Goal: Register for event/course

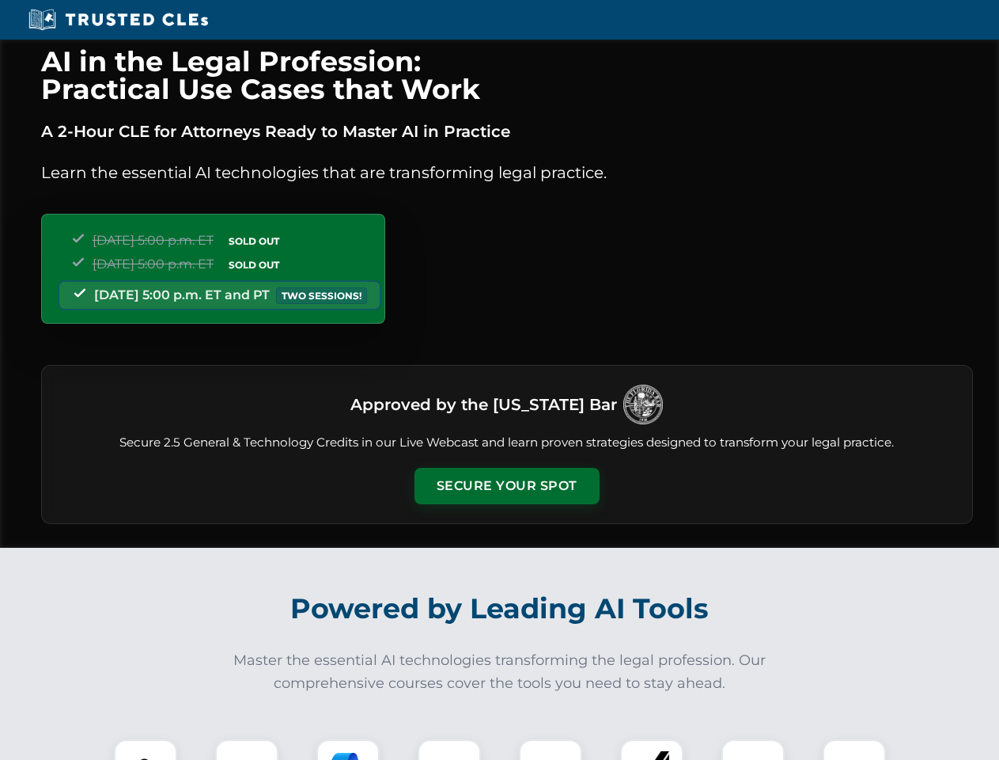
click at [506, 486] on button "Secure Your Spot" at bounding box center [507, 486] width 185 height 36
click at [146, 749] on img at bounding box center [146, 771] width 46 height 46
click at [247, 749] on div at bounding box center [246, 770] width 63 height 63
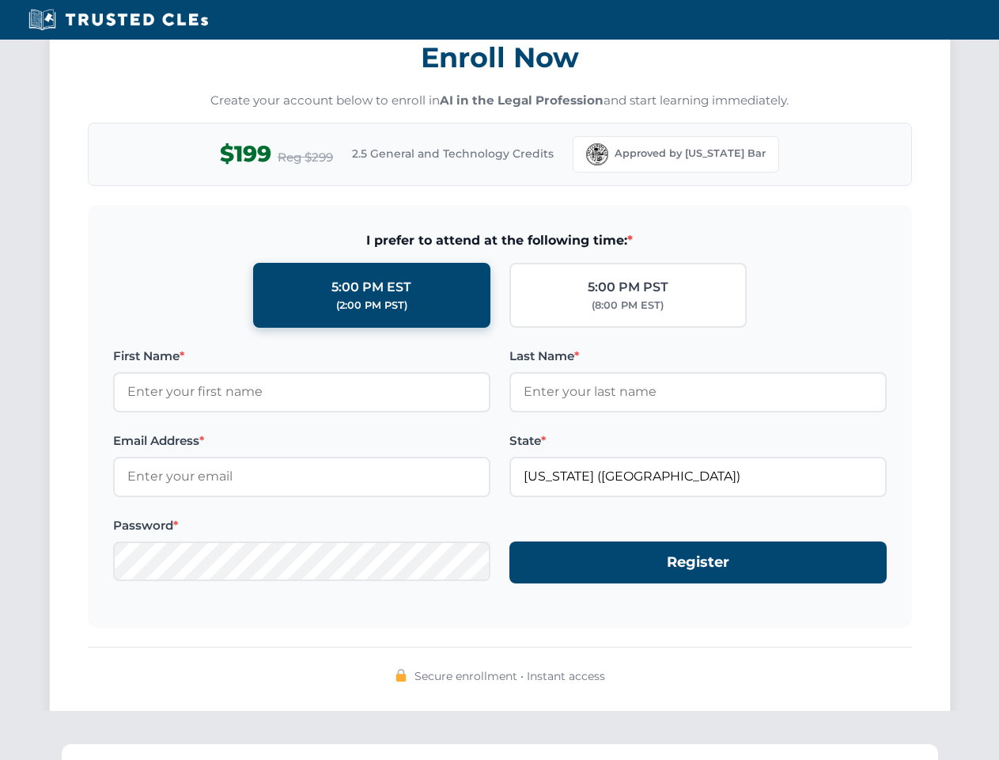
scroll to position [1553, 0]
